Goal: Navigation & Orientation: Understand site structure

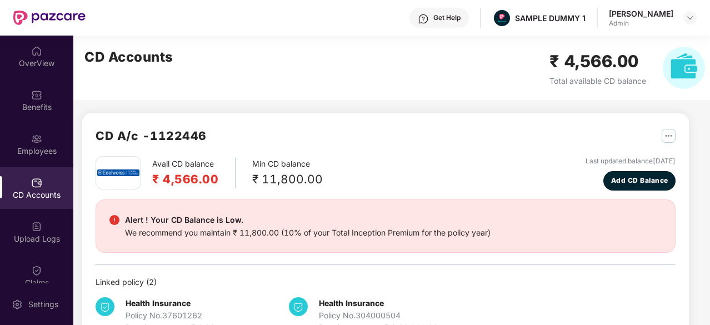
scroll to position [39, 0]
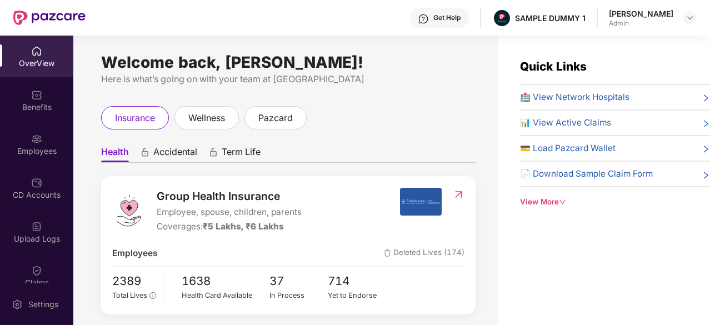
click at [33, 59] on div "OverView" at bounding box center [36, 63] width 73 height 11
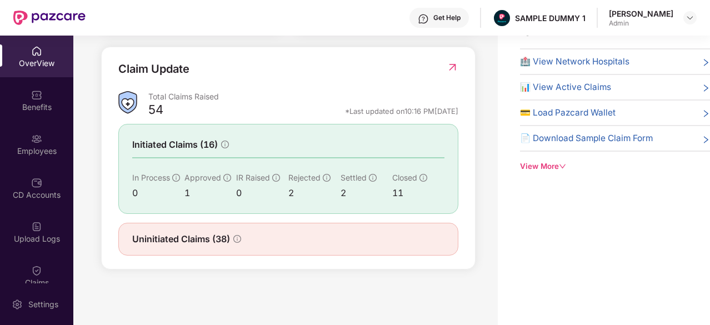
scroll to position [34, 0]
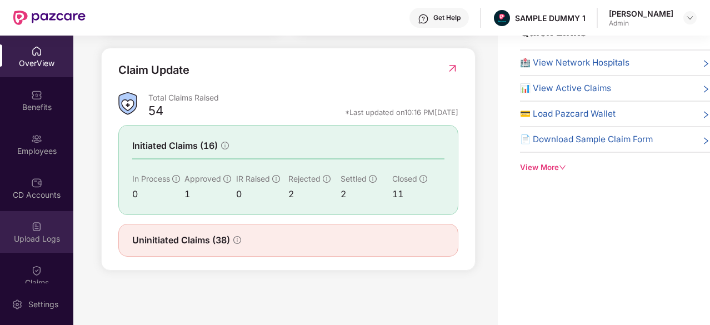
click at [36, 220] on div at bounding box center [36, 225] width 11 height 11
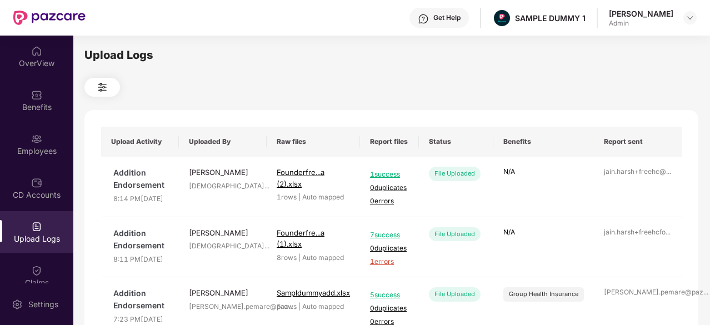
scroll to position [158, 0]
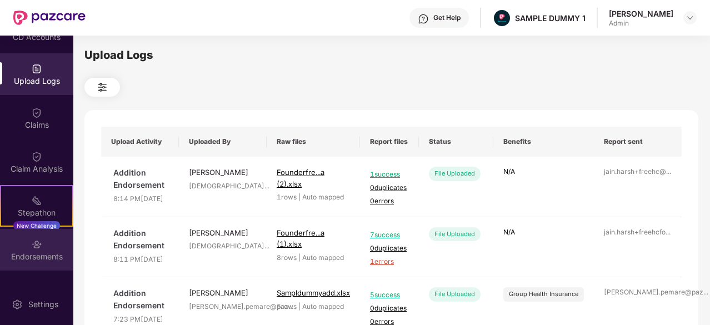
click at [31, 247] on img at bounding box center [36, 244] width 11 height 11
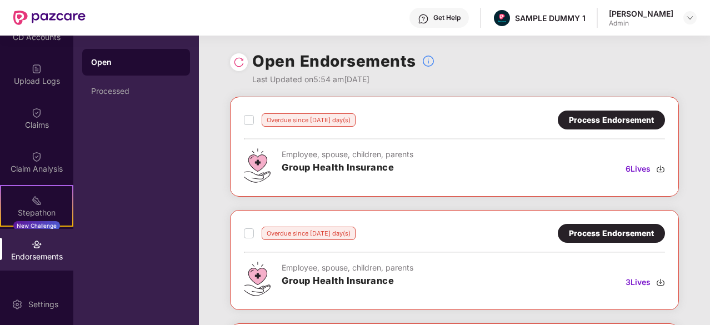
scroll to position [234, 0]
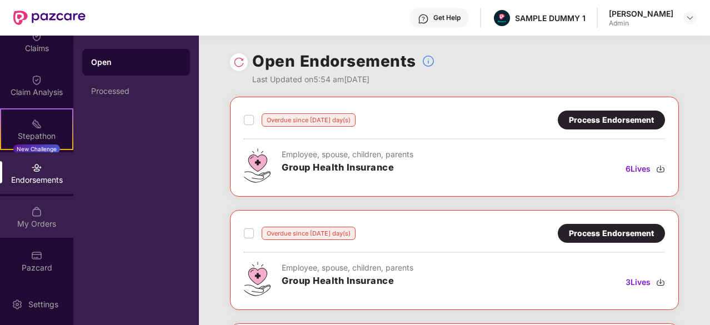
drag, startPoint x: 31, startPoint y: 247, endPoint x: 14, endPoint y: 230, distance: 23.6
click at [14, 230] on div "My Orders" at bounding box center [36, 217] width 73 height 42
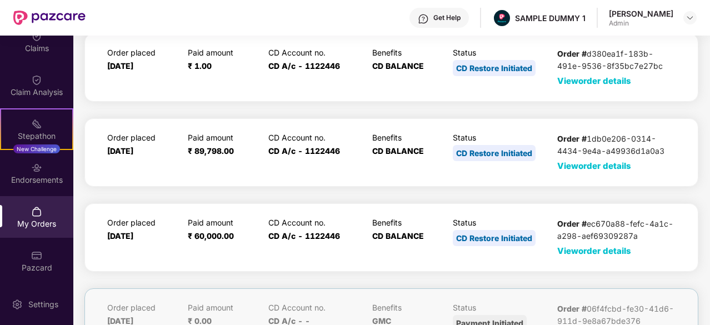
scroll to position [49, 0]
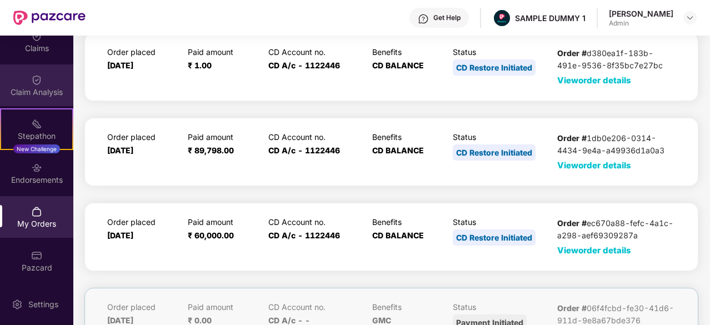
click at [36, 80] on img at bounding box center [36, 79] width 11 height 11
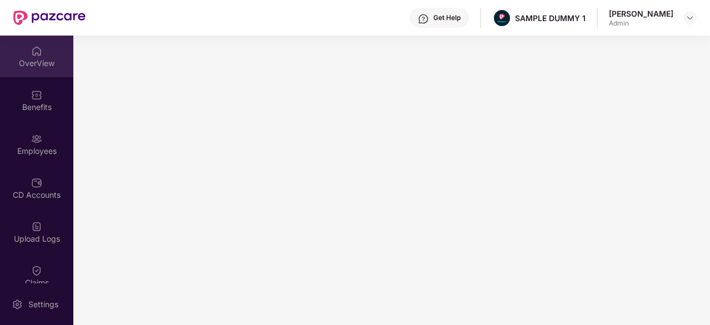
click at [28, 65] on div "OverView" at bounding box center [36, 63] width 73 height 11
